Goal: Information Seeking & Learning: Compare options

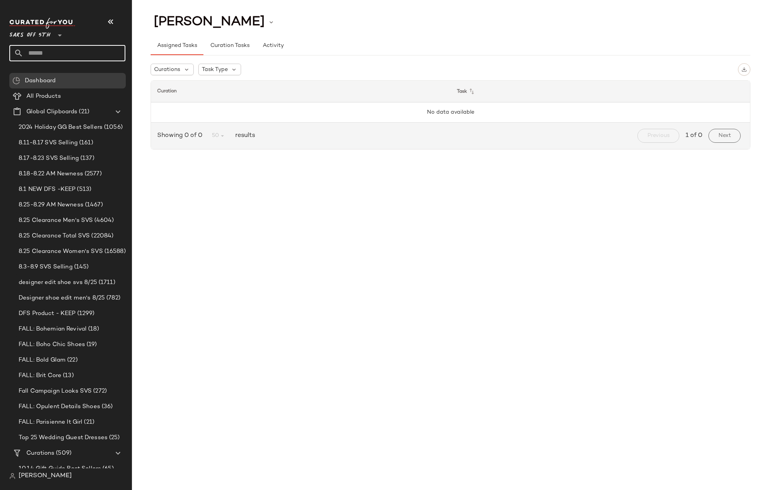
click at [41, 52] on input "text" at bounding box center [74, 53] width 102 height 16
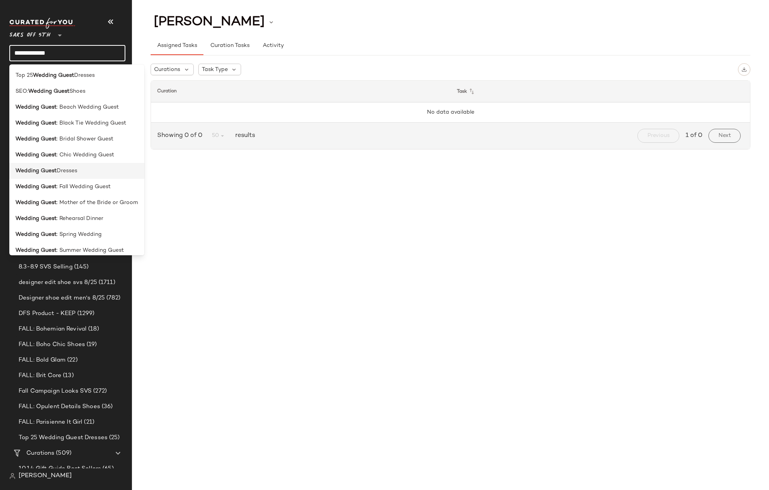
type input "**********"
click at [62, 174] on span "Dresses" at bounding box center [67, 171] width 21 height 8
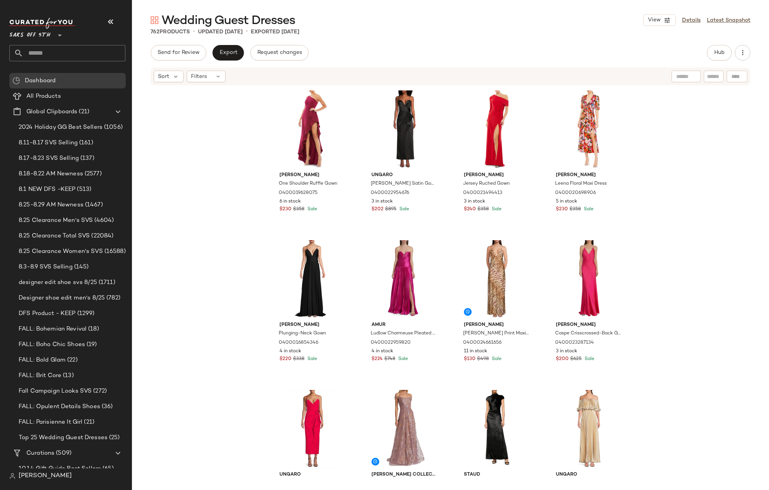
click at [650, 137] on div "Mac Duggal One Shoulder Ruffle Gown 0400019628075 6 in stock $230 $358 Sale Ung…" at bounding box center [450, 283] width 637 height 395
click at [650, 146] on div "Mac Duggal One Shoulder Ruffle Gown 0400019628075 6 in stock $230 $358 Sale Ung…" at bounding box center [450, 283] width 637 height 395
click at [656, 168] on div "Mac Duggal One Shoulder Ruffle Gown 0400019628075 6 in stock $230 $358 Sale Ung…" at bounding box center [450, 283] width 637 height 395
click at [655, 188] on div "Mac Duggal One Shoulder Ruffle Gown 0400019628075 6 in stock $230 $358 Sale Ung…" at bounding box center [450, 283] width 637 height 395
click at [670, 134] on div "Mac Duggal One Shoulder Ruffle Gown 0400019628075 6 in stock $230 $358 Sale Ung…" at bounding box center [450, 283] width 637 height 395
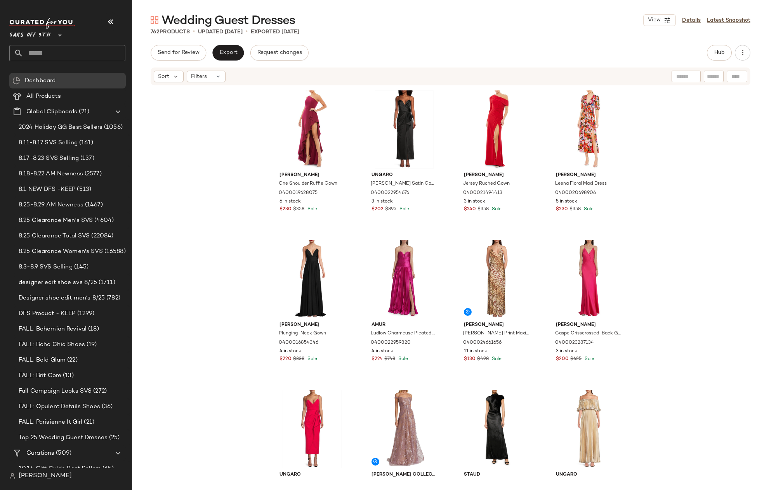
click at [662, 176] on div "Mac Duggal One Shoulder Ruffle Gown 0400019628075 6 in stock $230 $358 Sale Ung…" at bounding box center [450, 283] width 637 height 395
click at [710, 141] on div "Mac Duggal One Shoulder Ruffle Gown 0400019628075 6 in stock $230 $358 Sale Ung…" at bounding box center [450, 283] width 637 height 395
click at [683, 157] on div "Mac Duggal One Shoulder Ruffle Gown 0400019628075 6 in stock $230 $358 Sale Ung…" at bounding box center [450, 283] width 637 height 395
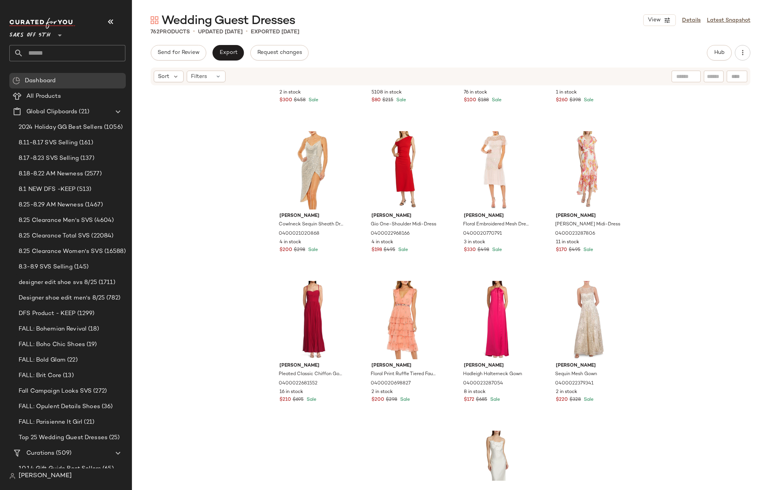
scroll to position [3121, 0]
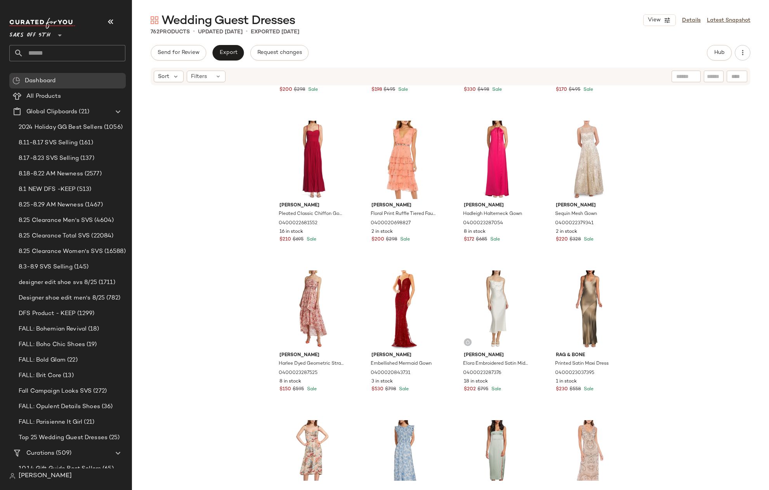
click at [658, 191] on div "Mac Duggal Cowlneck Sequin Sheath Dress 0400021020868 4 in stock $200 $298 Sale…" at bounding box center [450, 283] width 637 height 395
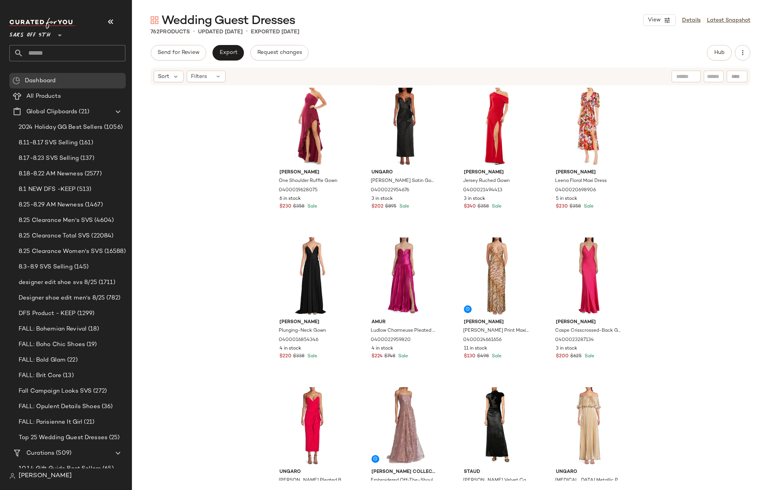
scroll to position [0, 0]
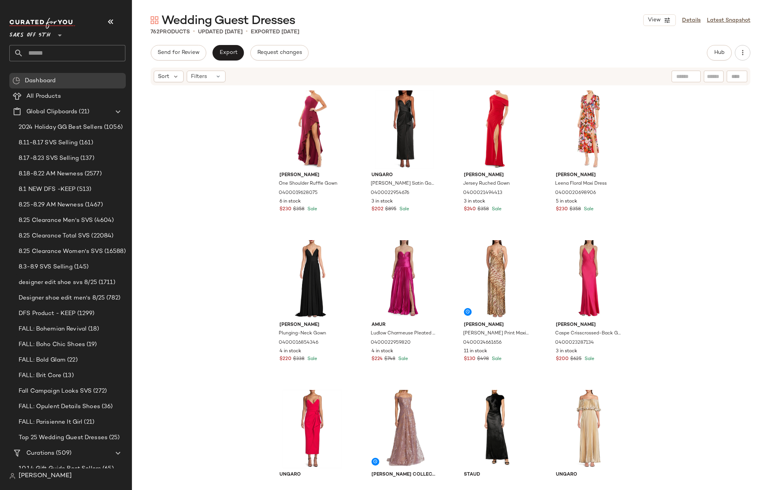
click at [661, 138] on div "Mac Duggal One Shoulder Ruffle Gown 0400019628075 6 in stock $230 $358 Sale Ung…" at bounding box center [450, 283] width 637 height 395
click at [661, 137] on div "Mac Duggal One Shoulder Ruffle Gown 0400019628075 6 in stock $230 $358 Sale Ung…" at bounding box center [450, 283] width 637 height 395
click at [654, 115] on div "Mac Duggal One Shoulder Ruffle Gown 0400019628075 6 in stock $230 $358 Sale Ung…" at bounding box center [450, 283] width 637 height 395
click at [655, 134] on div "Mac Duggal One Shoulder Ruffle Gown 0400019628075 6 in stock $230 $358 Sale Ung…" at bounding box center [450, 283] width 637 height 395
click at [652, 131] on div "Mac Duggal One Shoulder Ruffle Gown 0400019628075 6 in stock $230 $358 Sale Ung…" at bounding box center [450, 283] width 637 height 395
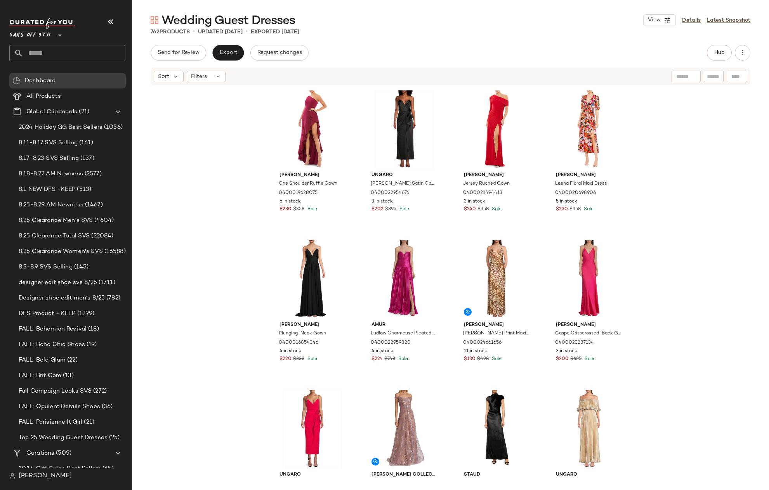
click at [651, 152] on div "Mac Duggal One Shoulder Ruffle Gown 0400019628075 6 in stock $230 $358 Sale Ung…" at bounding box center [450, 283] width 637 height 395
click at [41, 55] on input "text" at bounding box center [74, 53] width 102 height 16
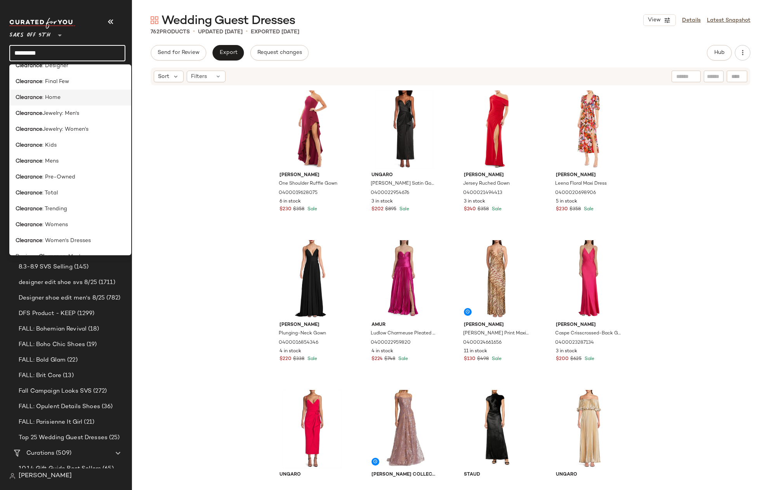
scroll to position [79, 0]
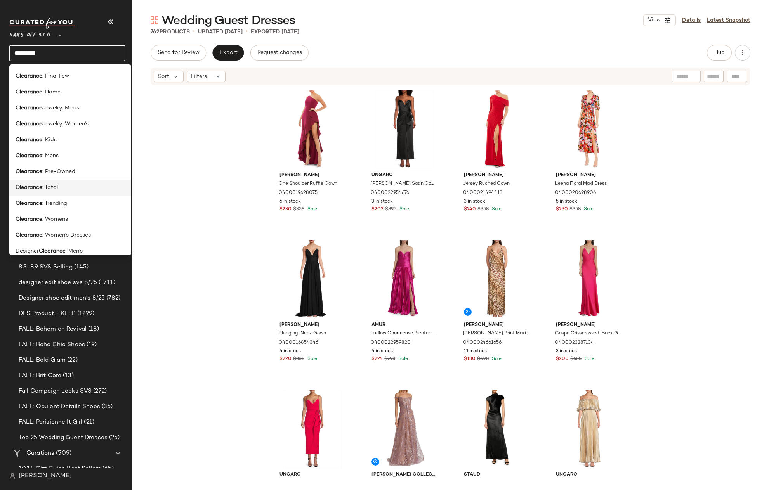
type input "*********"
click at [70, 188] on div "Clearance : Total" at bounding box center [70, 188] width 109 height 8
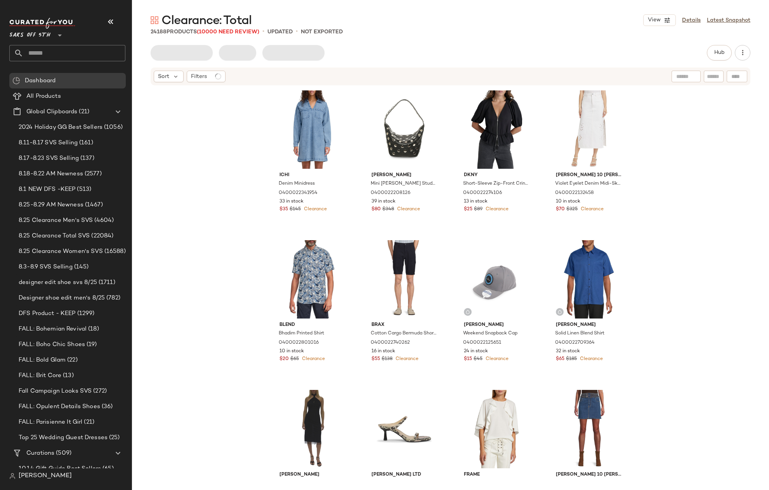
click at [701, 157] on div "Ichi Denim Minidress 0400022341954 33 in stock $35 $145 Clearance Walter Baker …" at bounding box center [450, 283] width 637 height 395
drag, startPoint x: 683, startPoint y: 161, endPoint x: 673, endPoint y: 187, distance: 27.7
click at [683, 162] on div "Ichi Denim Minidress 0400022341954 33 in stock $35 $145 Clearance Walter Baker …" at bounding box center [450, 283] width 637 height 395
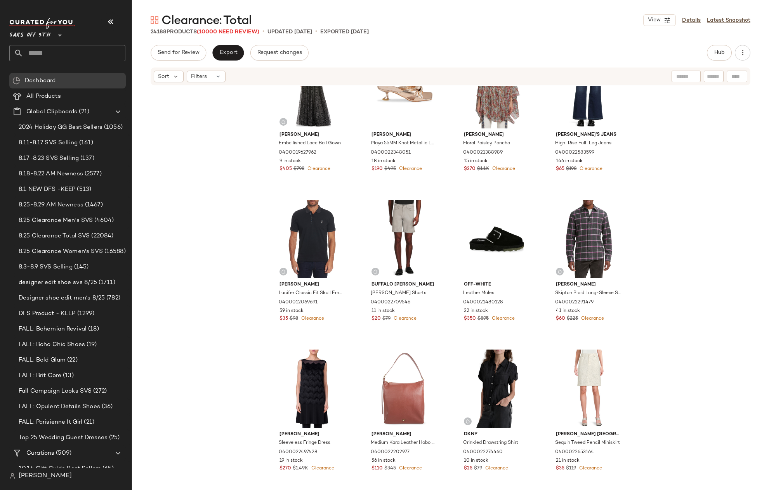
scroll to position [2395, 0]
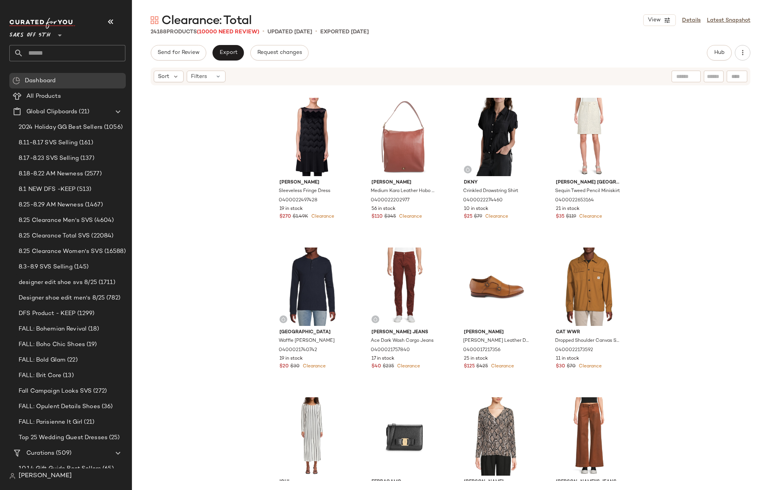
click at [219, 147] on div "Robert Graham Lucifer Classic Fit Skull Embroidered Polo 0400012069691 59 in st…" at bounding box center [450, 283] width 637 height 395
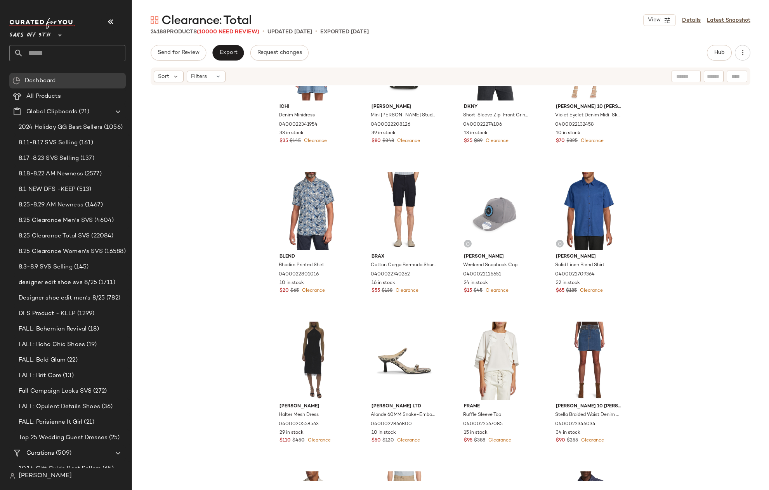
scroll to position [0, 0]
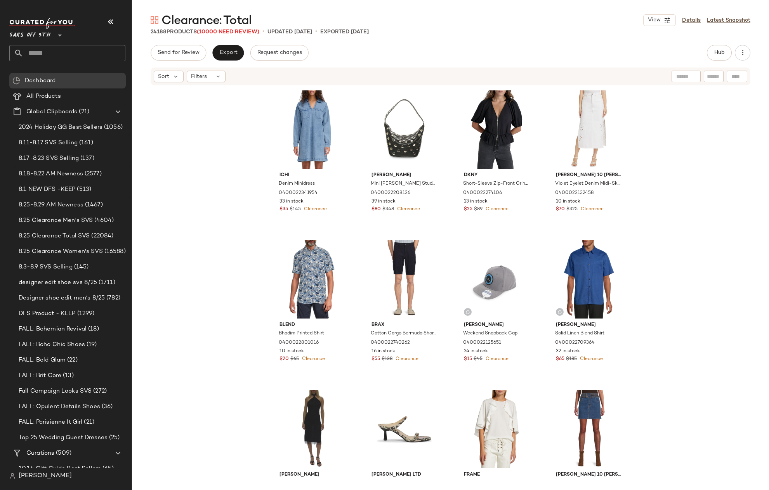
click at [681, 142] on div "Ichi Denim Minidress 0400022341954 33 in stock $35 $145 Clearance Walter Baker …" at bounding box center [450, 283] width 637 height 395
click at [683, 152] on div "Ichi Denim Minidress 0400022341954 33 in stock $35 $145 Clearance Walter Baker …" at bounding box center [450, 283] width 637 height 395
click at [76, 51] on input "text" at bounding box center [74, 53] width 102 height 16
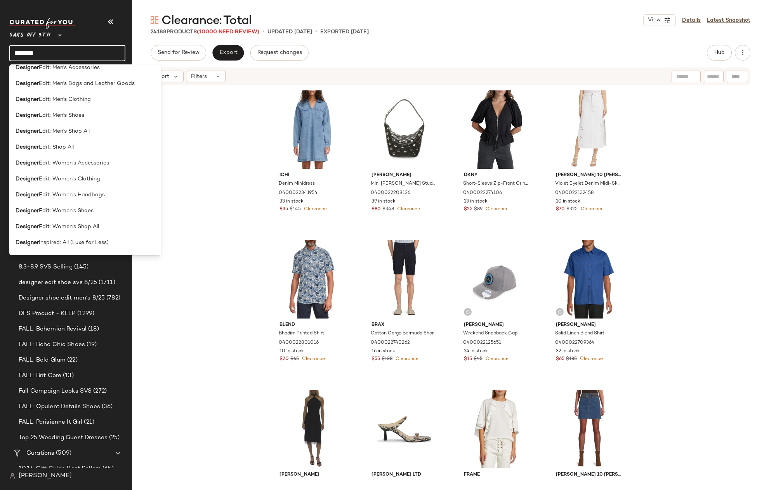
scroll to position [390, 0]
type input "********"
click at [69, 210] on span "Edit: Women's Shoes" at bounding box center [66, 210] width 55 height 8
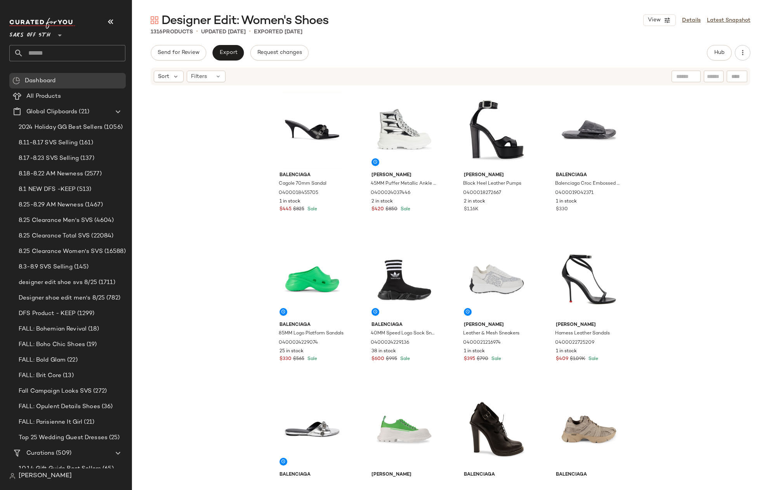
click at [671, 135] on div "Balenciaga Cagole 70mm Sandal 0400018455705 1 in stock $445 $825 Sale McQueen 4…" at bounding box center [450, 283] width 637 height 395
click at [674, 139] on div "Balenciaga Cagole 70mm Sandal 0400018455705 1 in stock $445 $825 Sale McQueen 4…" at bounding box center [450, 283] width 637 height 395
click at [672, 168] on div "Balenciaga Cagole 70mm Sandal 0400018455705 1 in stock $445 $825 Sale McQueen 4…" at bounding box center [450, 283] width 637 height 395
click at [669, 176] on div "Balenciaga Cagole 70mm Sandal 0400018455705 1 in stock $445 $825 Sale McQueen 4…" at bounding box center [450, 283] width 637 height 395
click at [658, 217] on div "Balenciaga Cagole 70mm Sandal 0400018455705 1 in stock $445 $825 Sale McQueen 4…" at bounding box center [450, 283] width 637 height 395
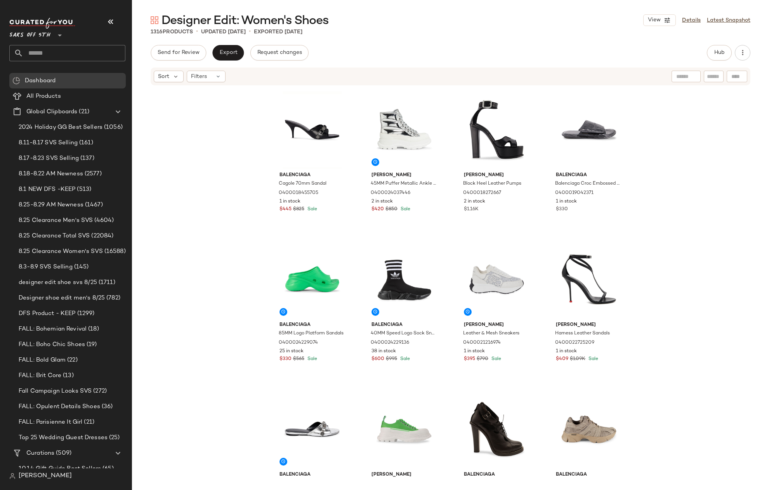
click at [664, 166] on div "Balenciaga Cagole 70mm Sandal 0400018455705 1 in stock $445 $825 Sale McQueen 4…" at bounding box center [450, 283] width 637 height 395
click at [649, 215] on div "Balenciaga Cagole 70mm Sandal 0400018455705 1 in stock $445 $825 Sale McQueen 4…" at bounding box center [450, 283] width 637 height 395
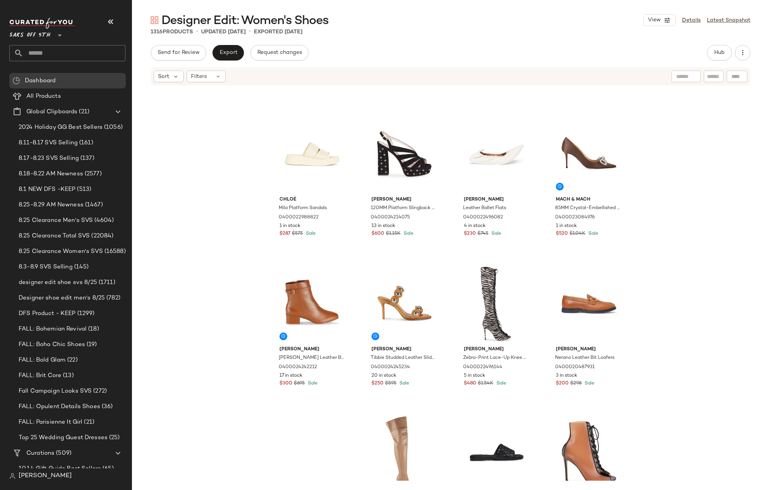
scroll to position [1880, 0]
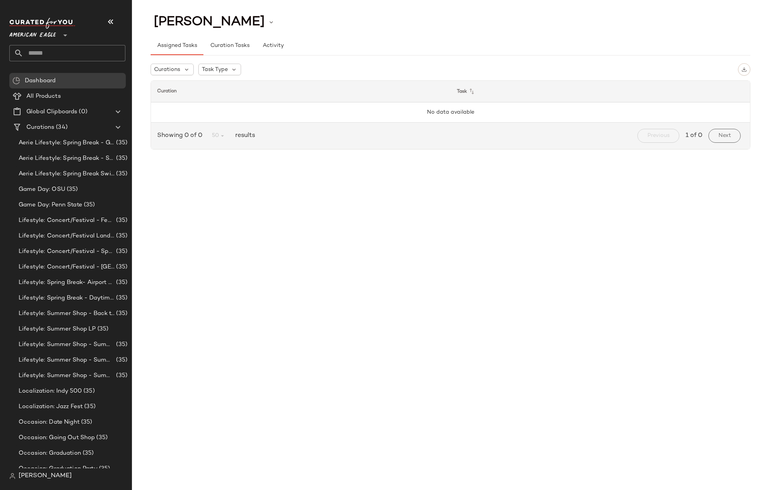
click at [36, 34] on span "American Eagle" at bounding box center [32, 33] width 47 height 14
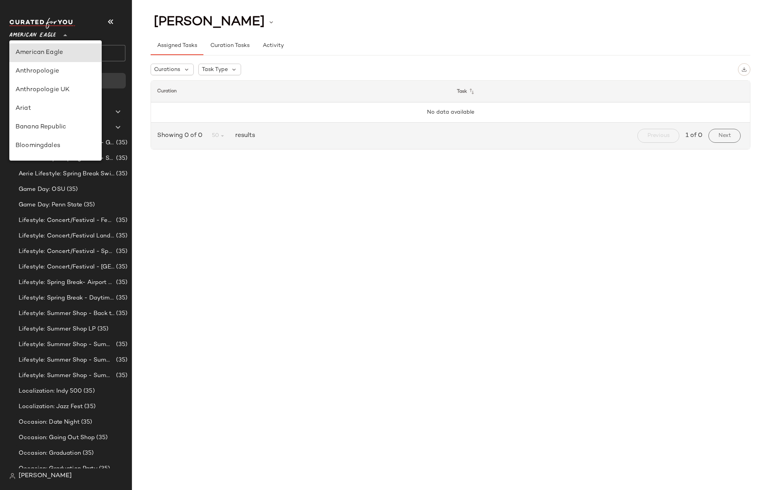
type input "**"
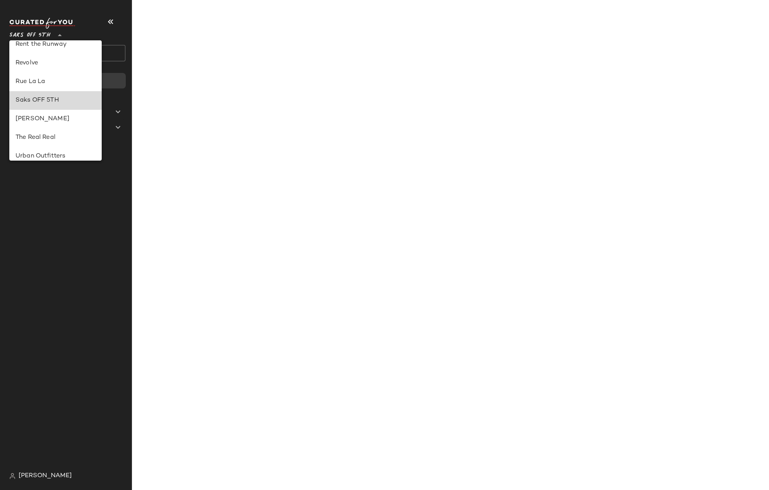
click at [26, 103] on div "Saks OFF 5TH" at bounding box center [56, 100] width 80 height 9
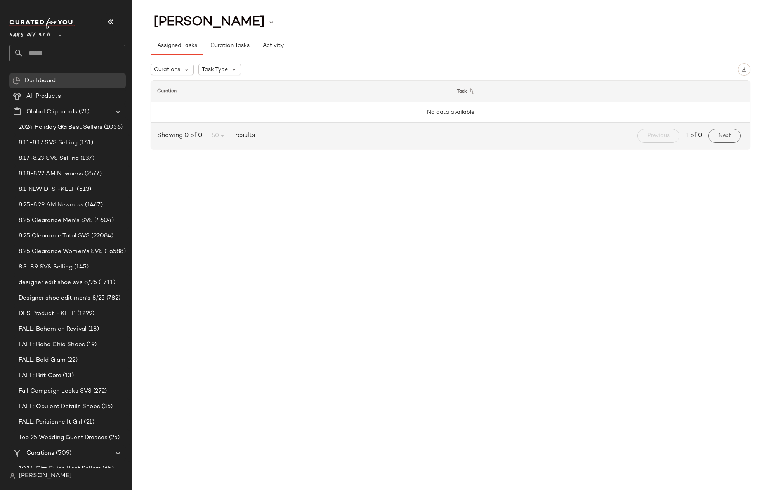
click at [63, 54] on input "text" at bounding box center [74, 53] width 102 height 16
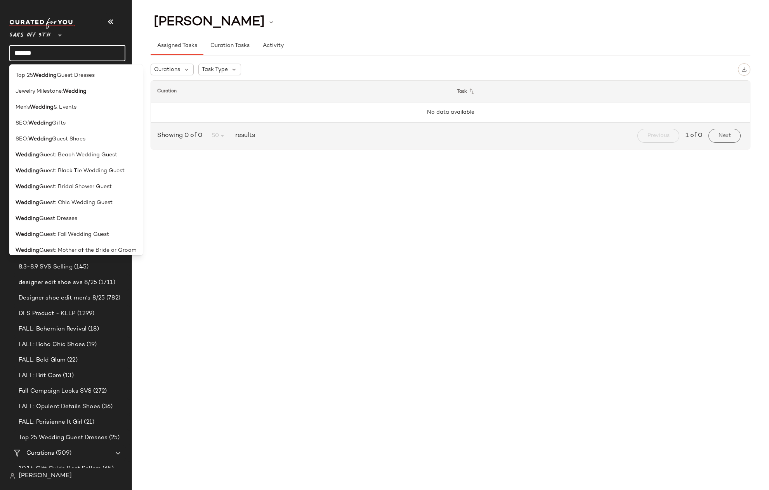
type input "*******"
click at [120, 38] on div "Saks OFF 5TH **" at bounding box center [67, 30] width 116 height 19
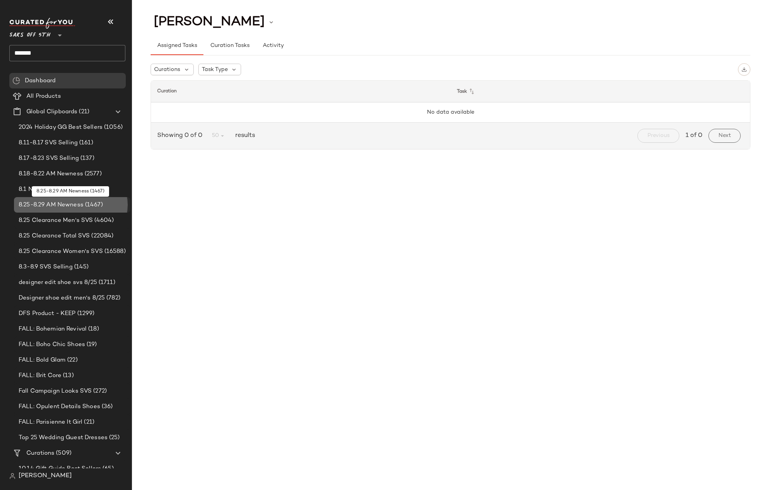
click at [54, 206] on span "8.25-8.29 AM Newness" at bounding box center [51, 205] width 65 height 9
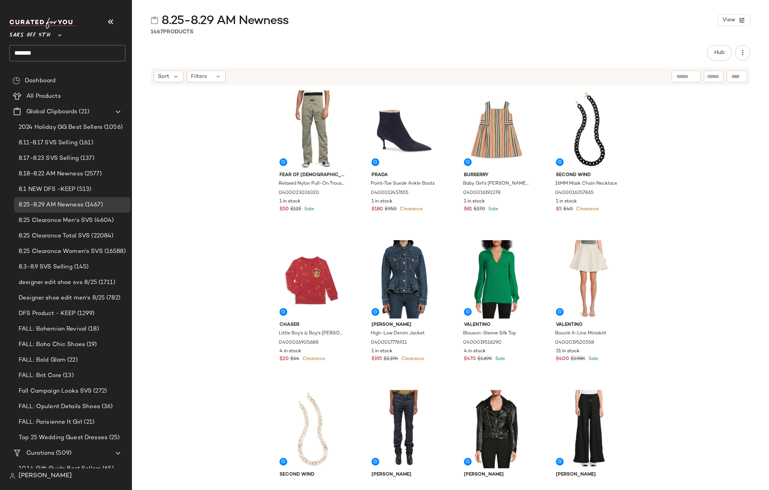
click at [691, 152] on div "Fear of God Essentials Relaxed Nylon Pull-On Trousers 0400023026320 1 in stock …" at bounding box center [450, 283] width 637 height 395
click at [679, 123] on div "Fear of God Essentials Relaxed Nylon Pull-On Trousers 0400023026320 1 in stock …" at bounding box center [450, 283] width 637 height 395
click at [710, 54] on button "Hub" at bounding box center [719, 53] width 25 height 16
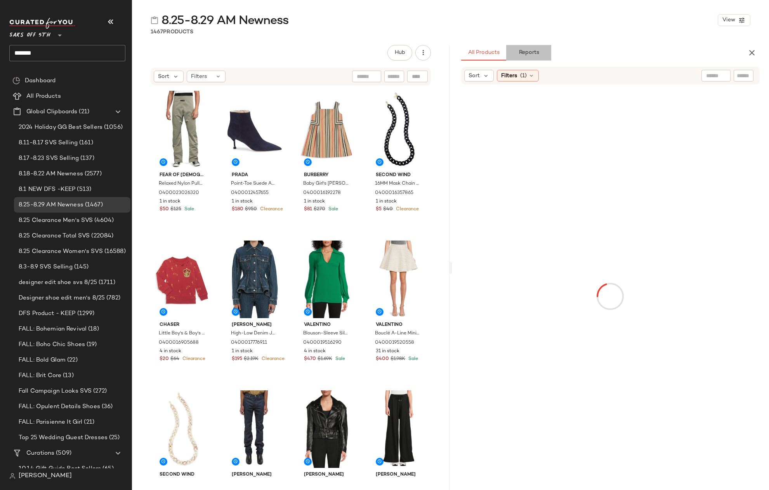
click at [529, 53] on span "Reports" at bounding box center [528, 53] width 21 height 6
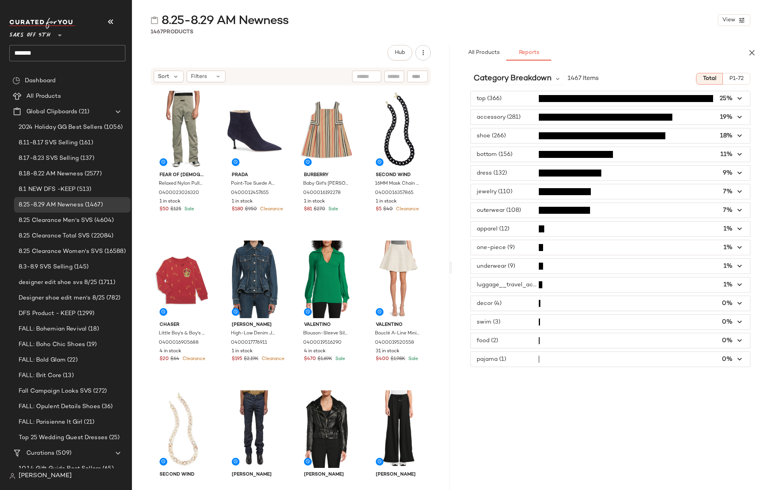
click at [513, 95] on span "button" at bounding box center [610, 98] width 279 height 15
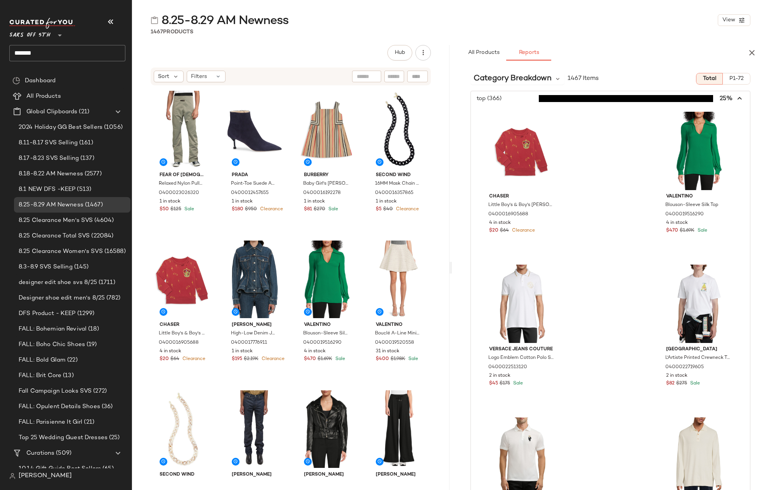
click at [735, 96] on icon "button" at bounding box center [739, 98] width 9 height 9
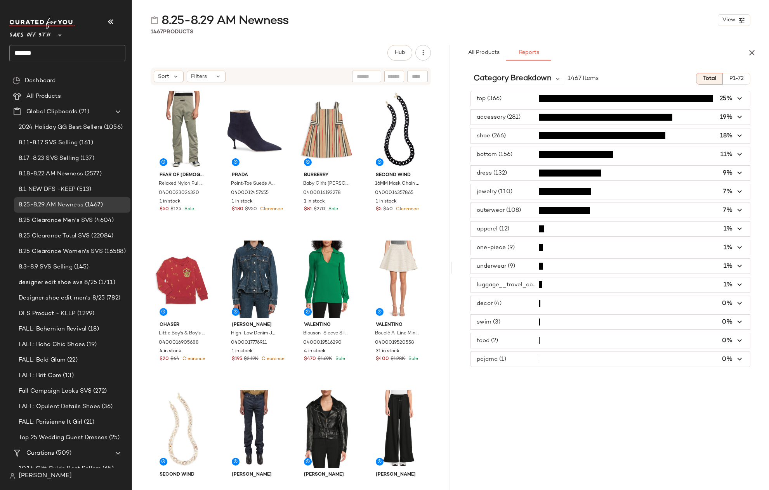
click at [506, 173] on span "button" at bounding box center [610, 173] width 279 height 15
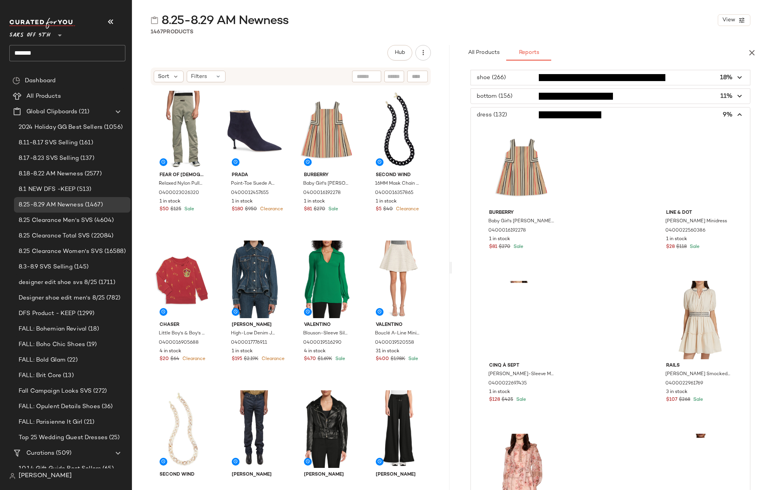
scroll to position [65, 0]
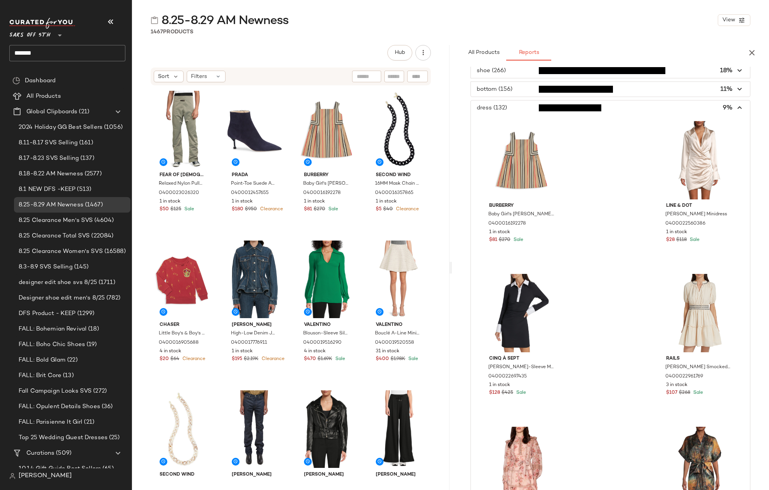
click at [739, 106] on span "button" at bounding box center [610, 107] width 279 height 15
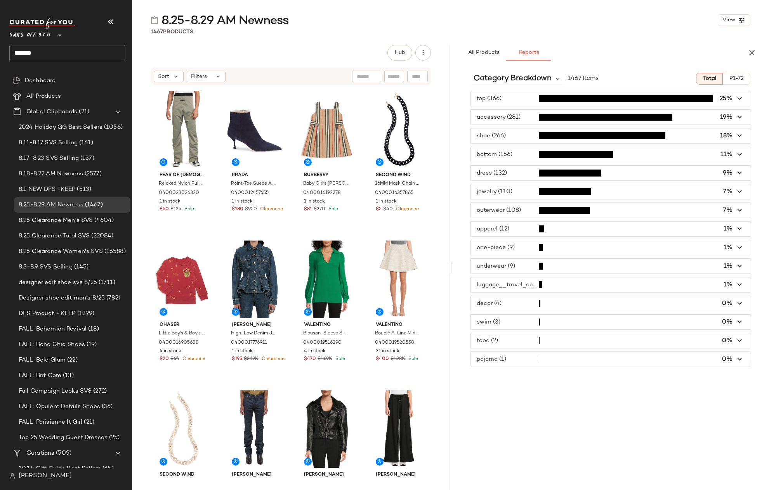
scroll to position [0, 0]
click at [617, 211] on span "button" at bounding box center [610, 210] width 279 height 15
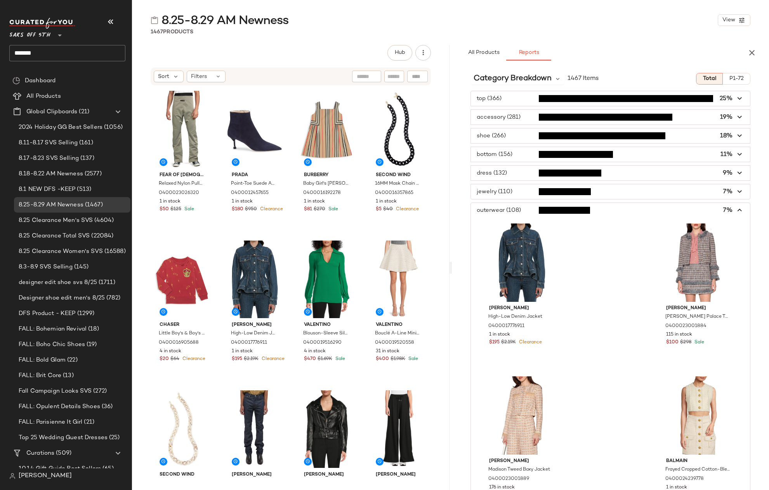
click at [735, 210] on icon "button" at bounding box center [739, 210] width 9 height 9
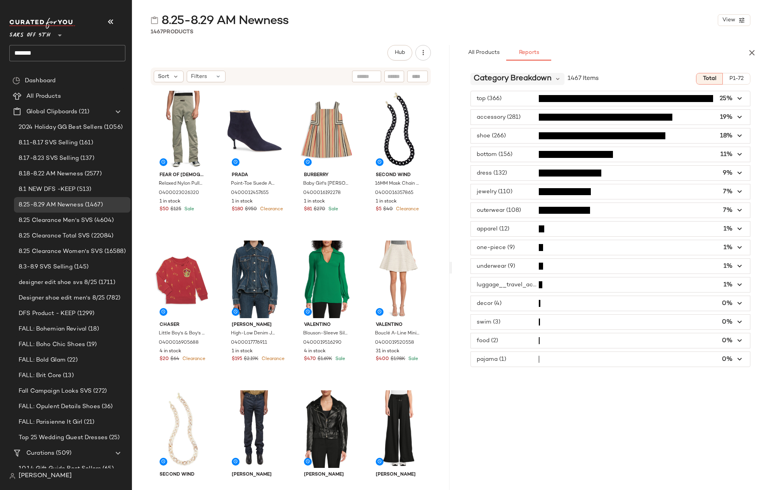
click at [529, 80] on span "Category Breakdown" at bounding box center [512, 79] width 78 height 12
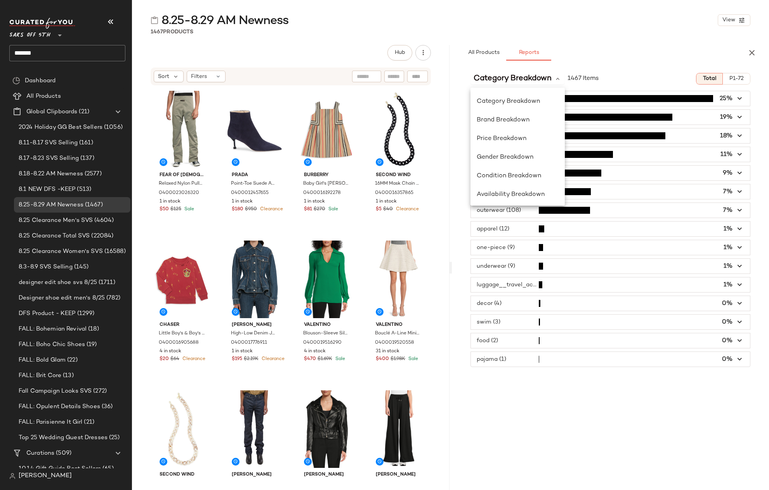
click at [675, 47] on div "All Products Reports" at bounding box center [598, 53] width 274 height 16
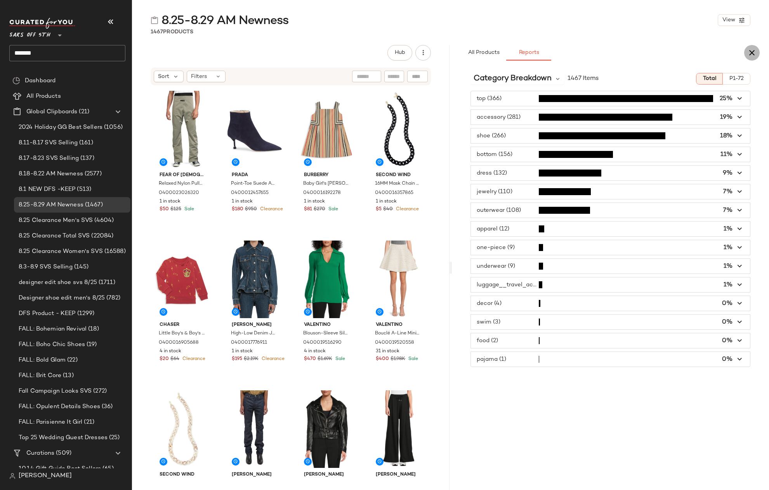
click at [752, 52] on icon "button" at bounding box center [751, 52] width 9 height 9
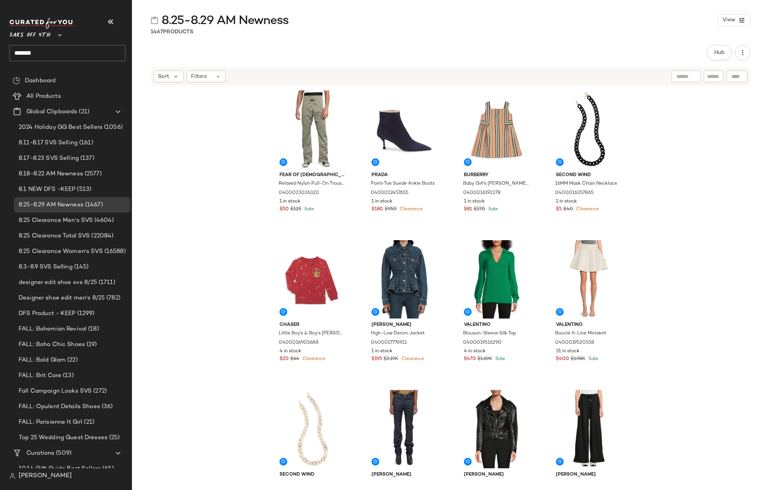
click at [674, 179] on div "Fear of God Essentials Relaxed Nylon Pull-On Trousers 0400023026320 1 in stock …" at bounding box center [450, 283] width 637 height 395
click at [102, 223] on span "(4604)" at bounding box center [103, 220] width 21 height 9
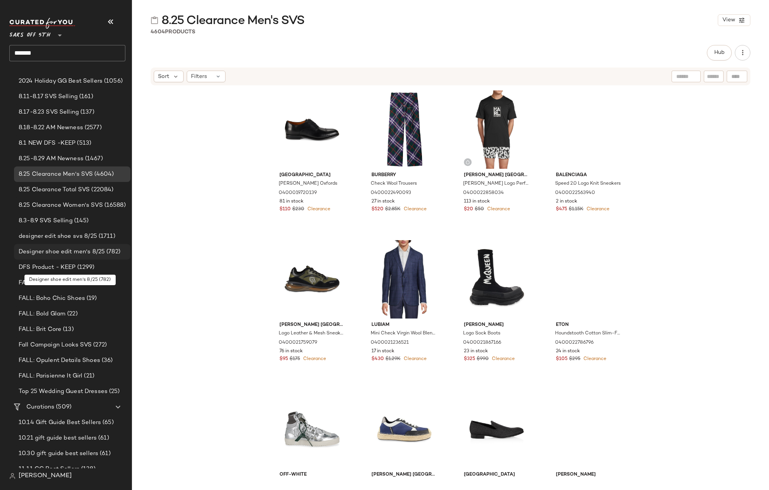
scroll to position [61, 0]
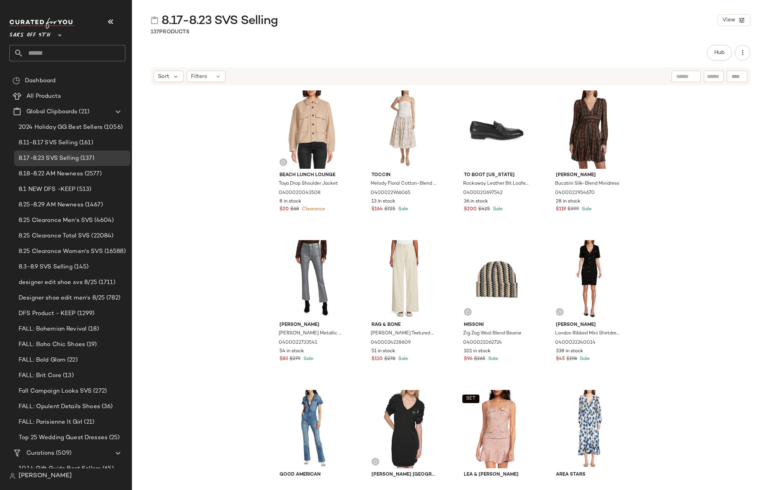
click at [674, 152] on div "Beach Lunch Lounge Taya Drop Shoulder Jacket 0400020043508 8 in stock $20 $68 C…" at bounding box center [450, 283] width 637 height 395
click at [209, 80] on div "Filters" at bounding box center [206, 77] width 39 height 12
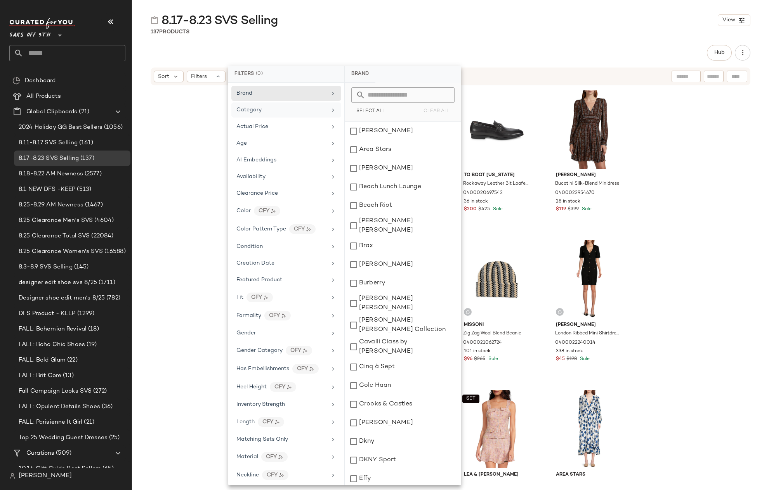
click at [255, 114] on div "Category" at bounding box center [286, 109] width 110 height 15
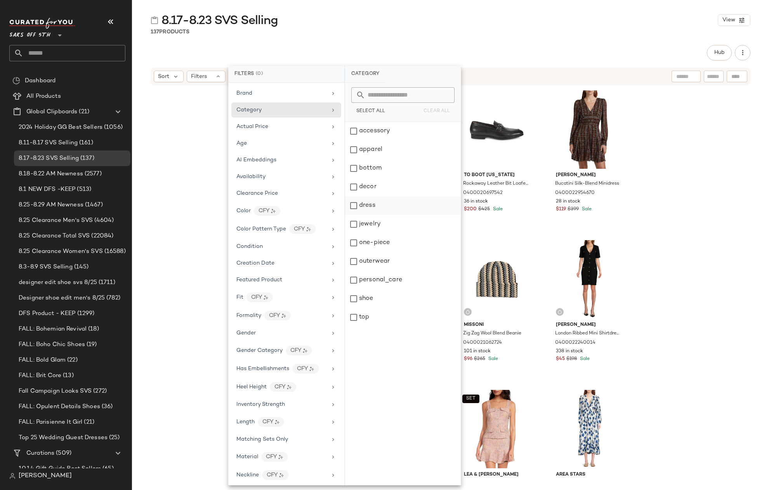
click at [388, 206] on div "dress" at bounding box center [403, 205] width 116 height 19
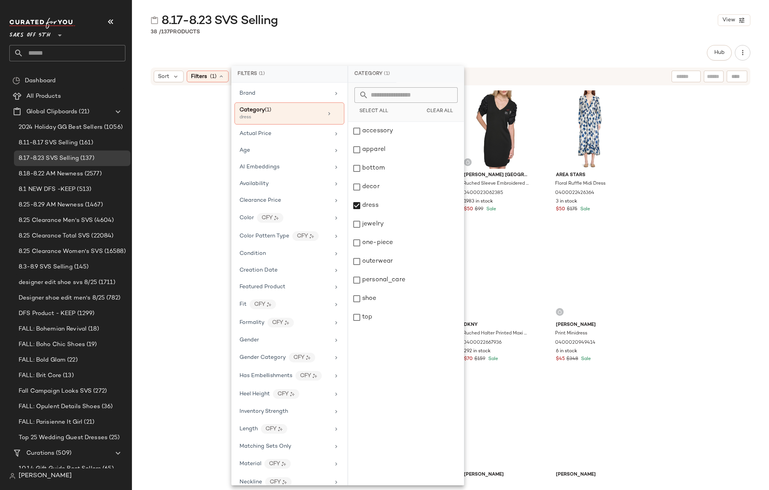
click at [510, 53] on div "Hub" at bounding box center [450, 53] width 599 height 16
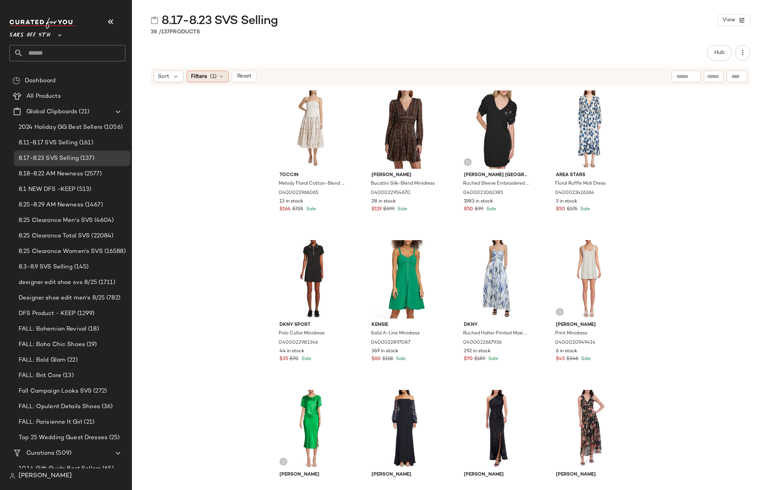
click at [215, 75] on span "(1)" at bounding box center [213, 77] width 7 height 8
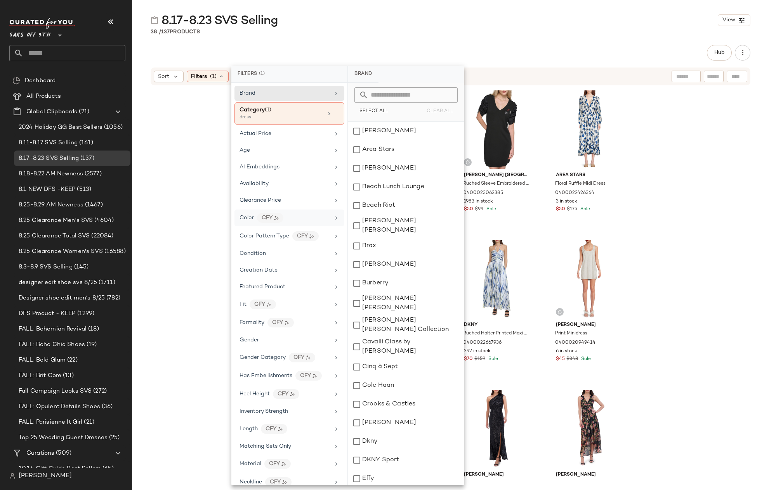
click at [317, 217] on div "Color CFY" at bounding box center [284, 218] width 90 height 10
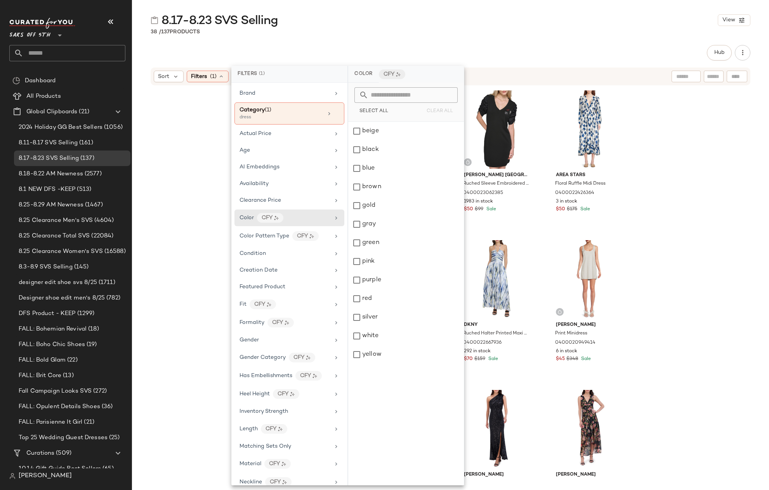
click at [188, 210] on div "[PERSON_NAME] Floral Cotton-Blend Corset Midi-Dress 0400022966065 13 in stock $…" at bounding box center [450, 283] width 637 height 395
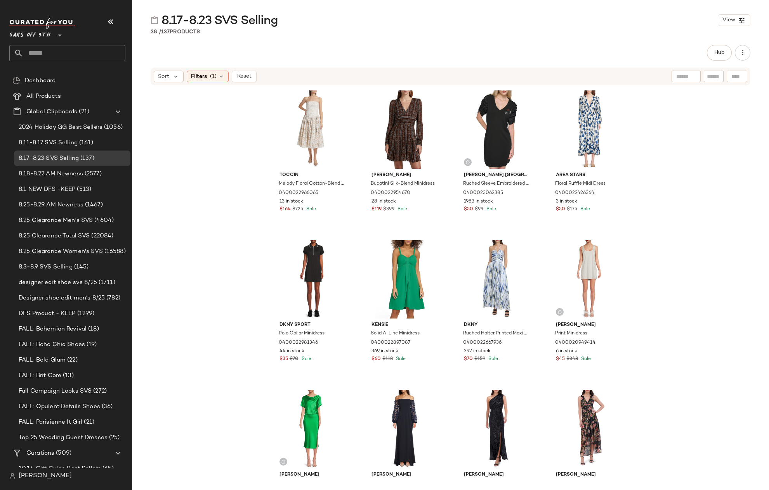
click at [692, 96] on div "[PERSON_NAME] Floral Cotton-Blend Corset Midi-Dress 0400022966065 13 in stock $…" at bounding box center [450, 283] width 637 height 395
click at [158, 74] on span "Sort" at bounding box center [163, 77] width 11 height 8
click at [194, 235] on div "[PERSON_NAME] Floral Cotton-Blend Corset Midi-Dress 0400022966065 13 in stock $…" at bounding box center [450, 283] width 637 height 395
click at [653, 194] on div "[PERSON_NAME] Floral Cotton-Blend Corset Midi-Dress 0400022966065 13 in stock $…" at bounding box center [450, 283] width 637 height 395
click at [634, 132] on div "[PERSON_NAME] Floral Cotton-Blend Corset Midi-Dress 0400022966065 13 in stock $…" at bounding box center [450, 283] width 637 height 395
